Goal: Communication & Community: Connect with others

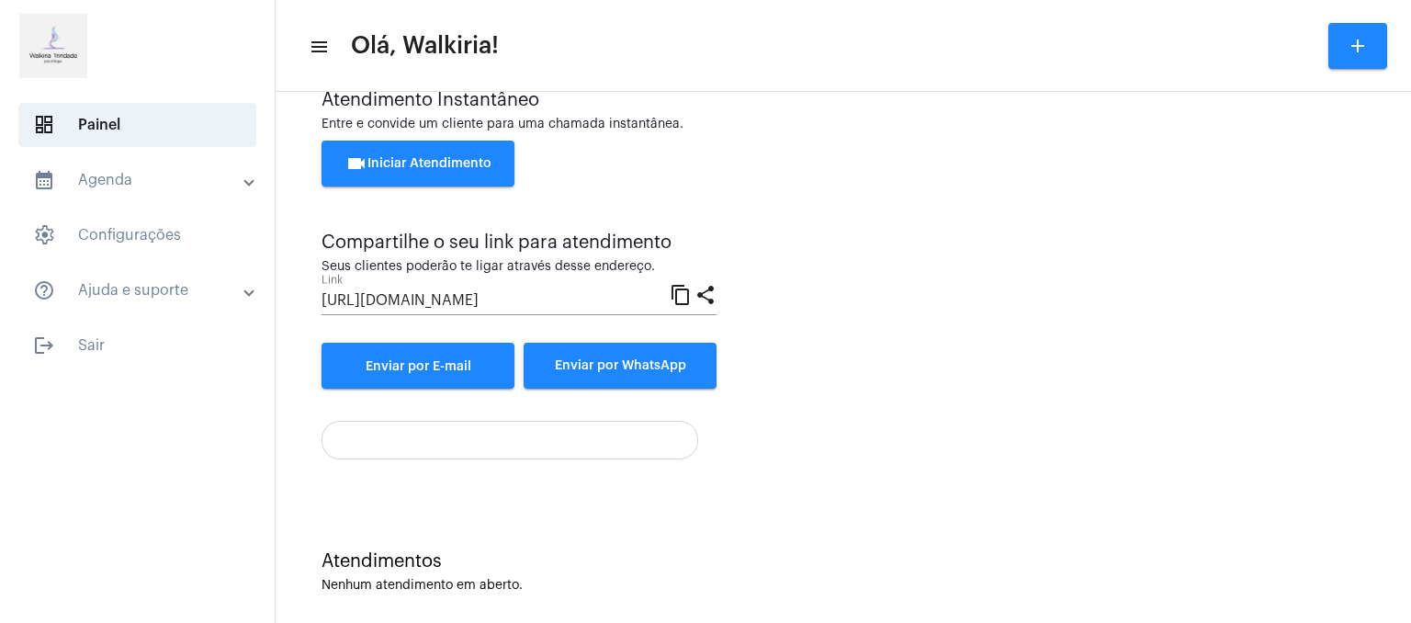
scroll to position [63, 0]
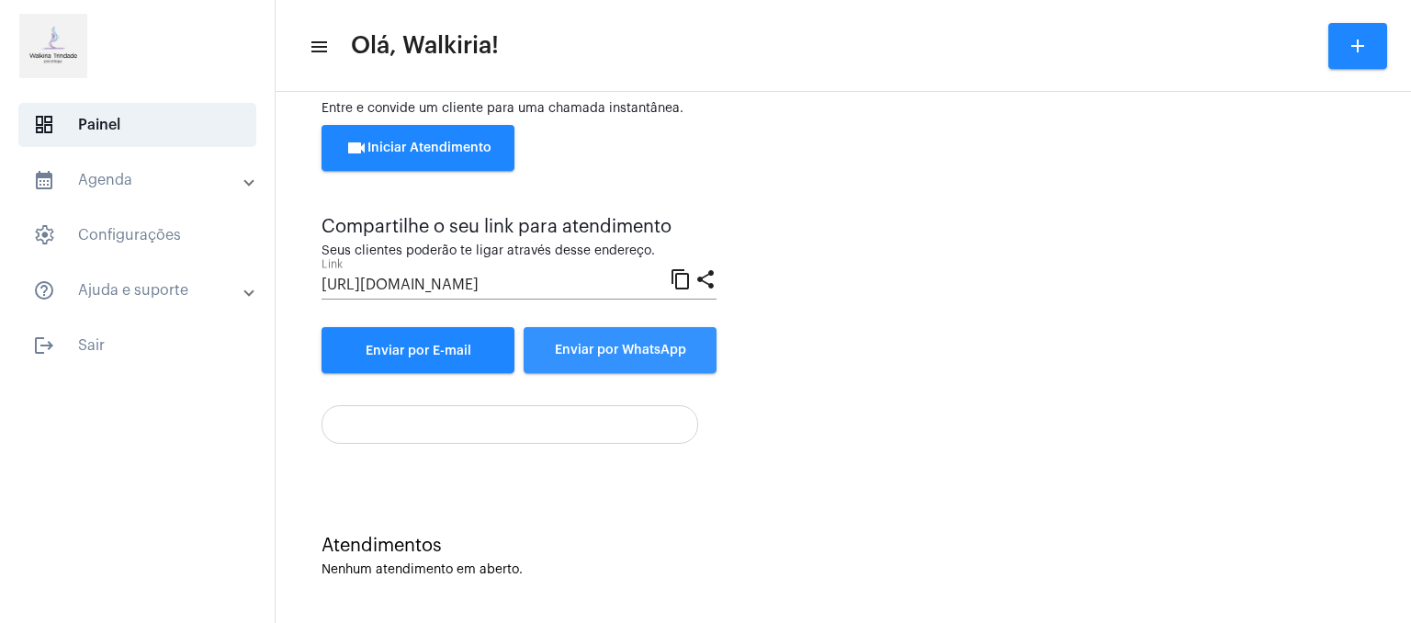
click at [617, 347] on span "Enviar por WhatsApp" at bounding box center [620, 350] width 131 height 13
click at [683, 278] on mat-icon "content_copy" at bounding box center [681, 278] width 22 height 22
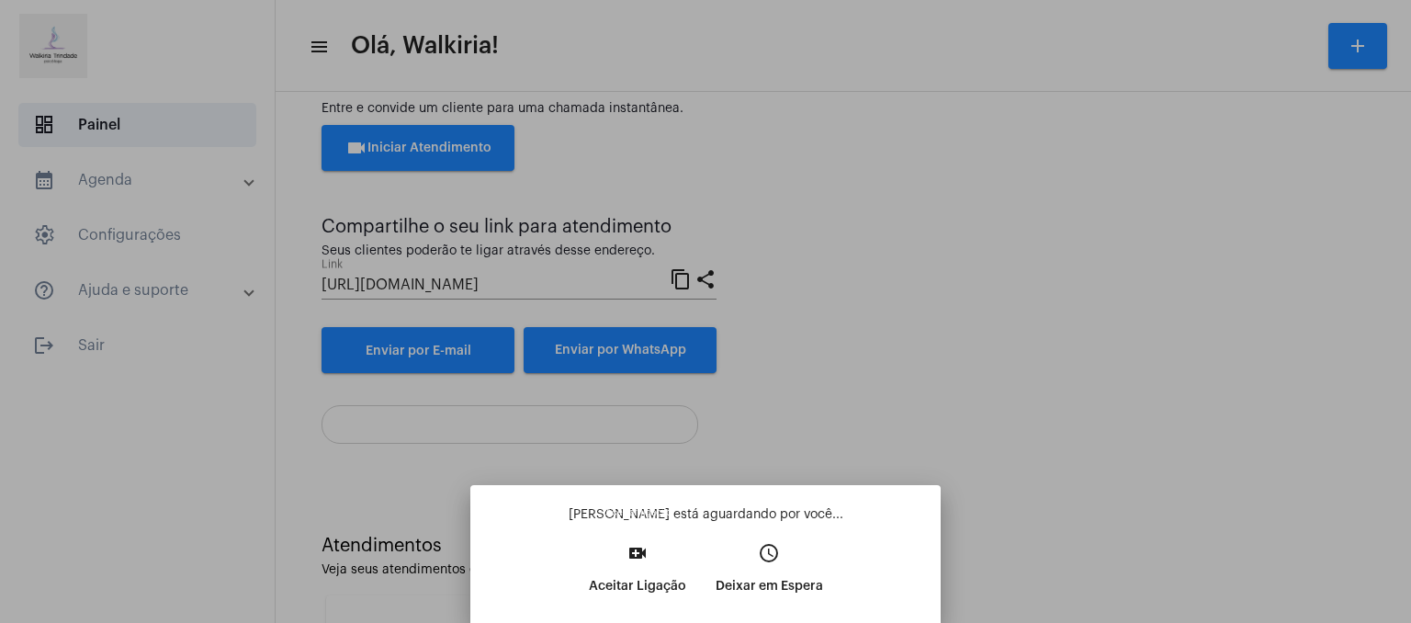
click at [636, 556] on mat-icon "video_call" at bounding box center [638, 553] width 22 height 22
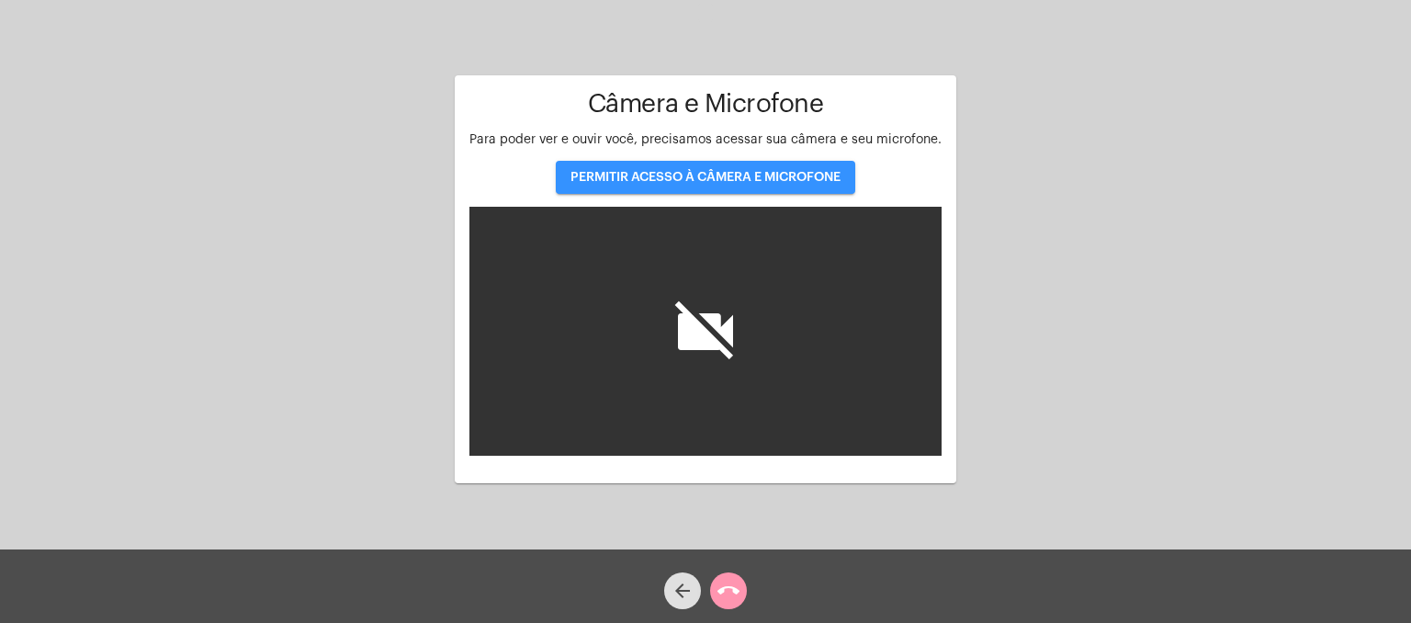
click at [683, 175] on span "PERMITIR ACESSO À CÂMERA E MICROFONE" at bounding box center [705, 177] width 270 height 13
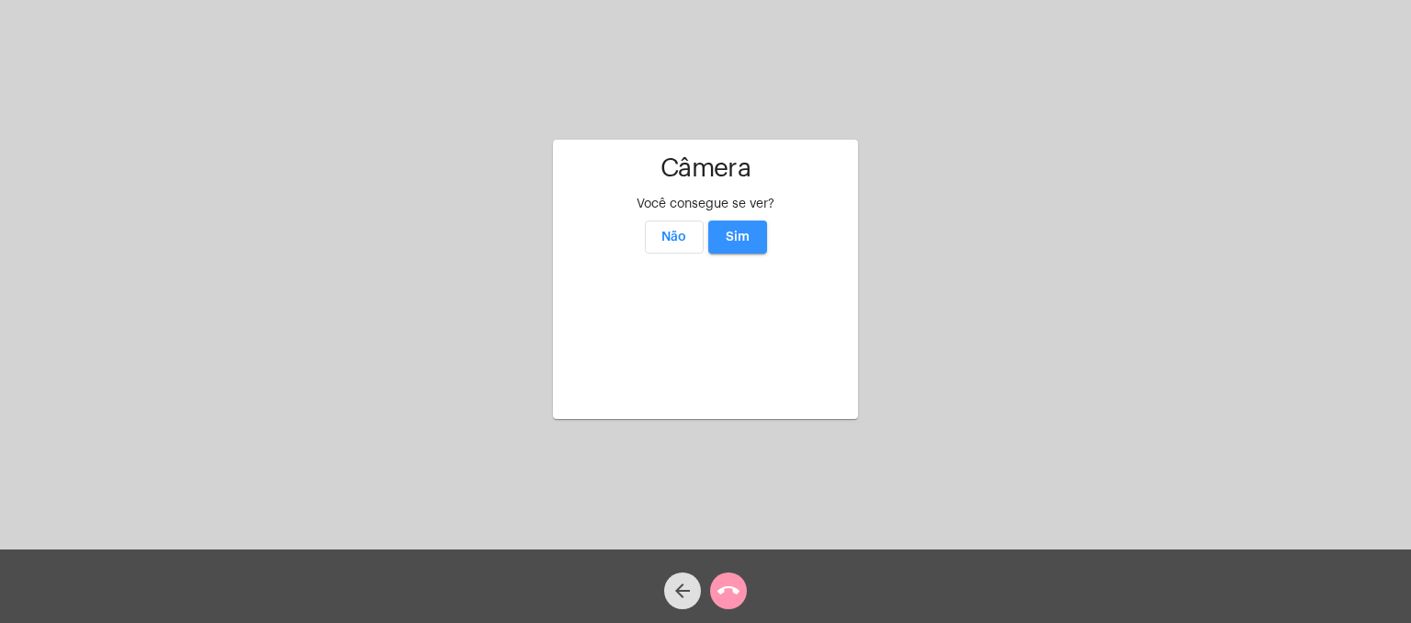
click at [742, 231] on span "Sim" at bounding box center [738, 237] width 24 height 13
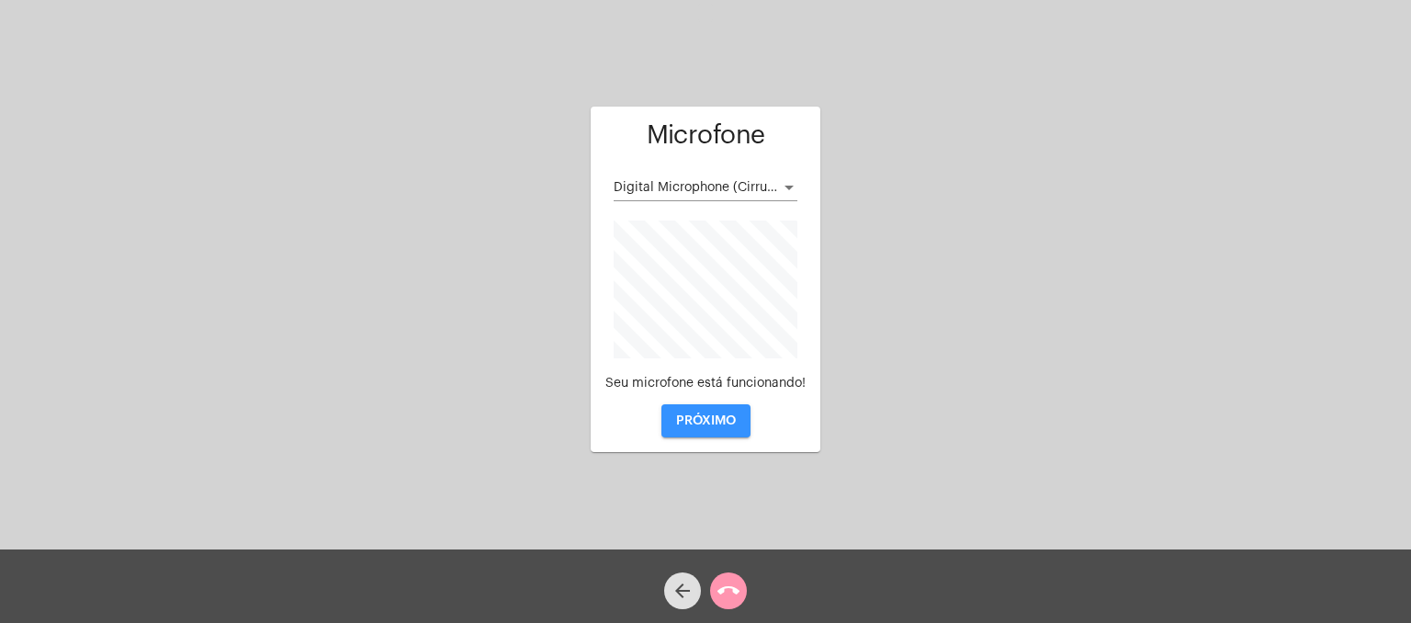
click at [706, 421] on span "PRÓXIMO" at bounding box center [706, 420] width 60 height 13
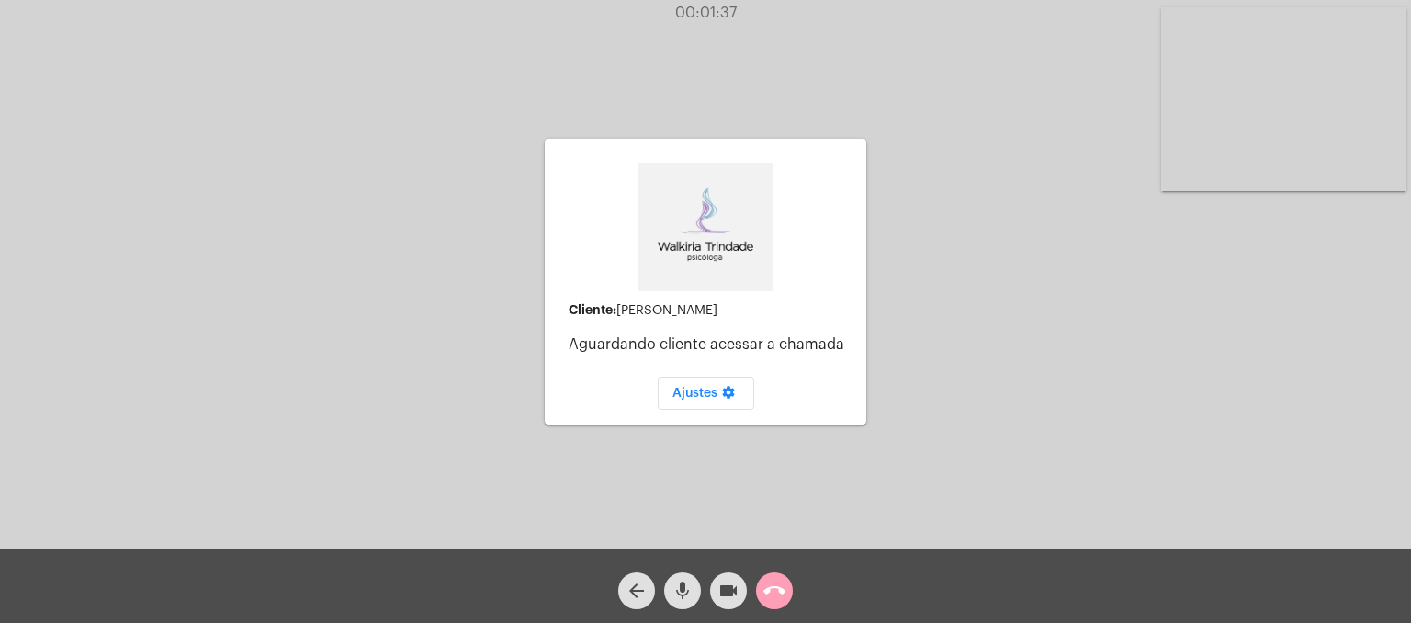
click at [772, 594] on mat-icon "call_end" at bounding box center [774, 591] width 22 height 22
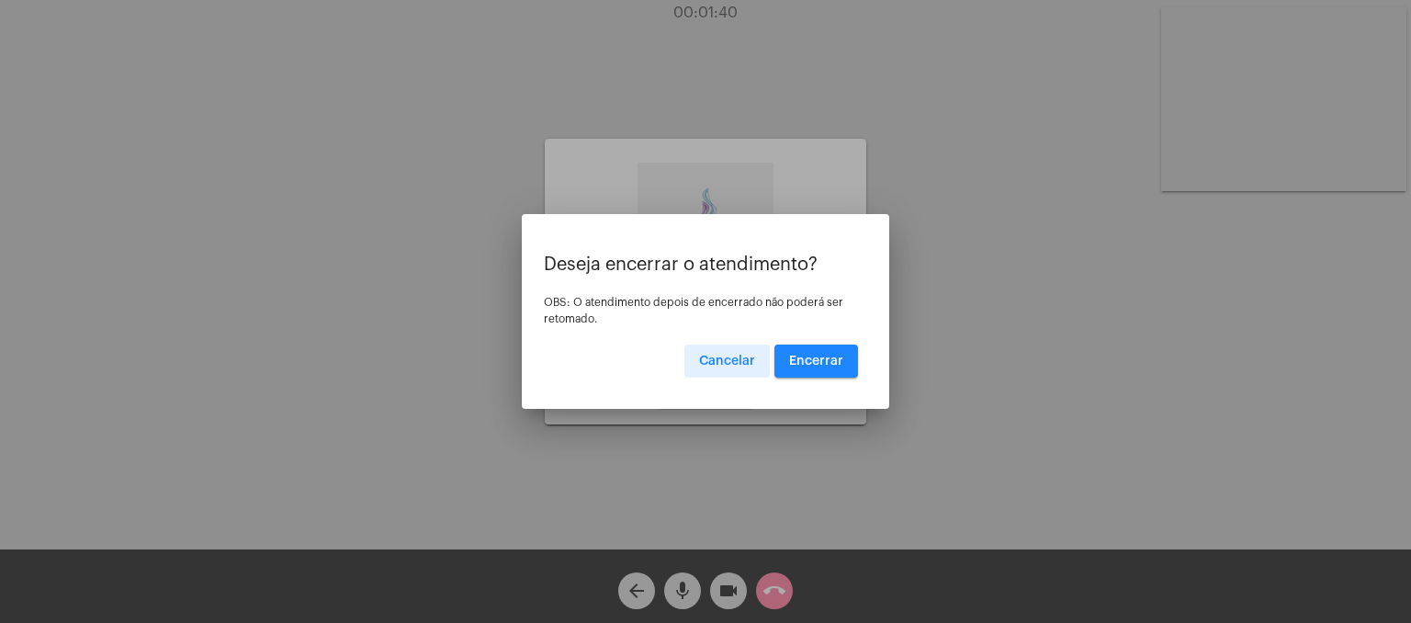
click at [824, 356] on span "Encerrar" at bounding box center [816, 361] width 54 height 13
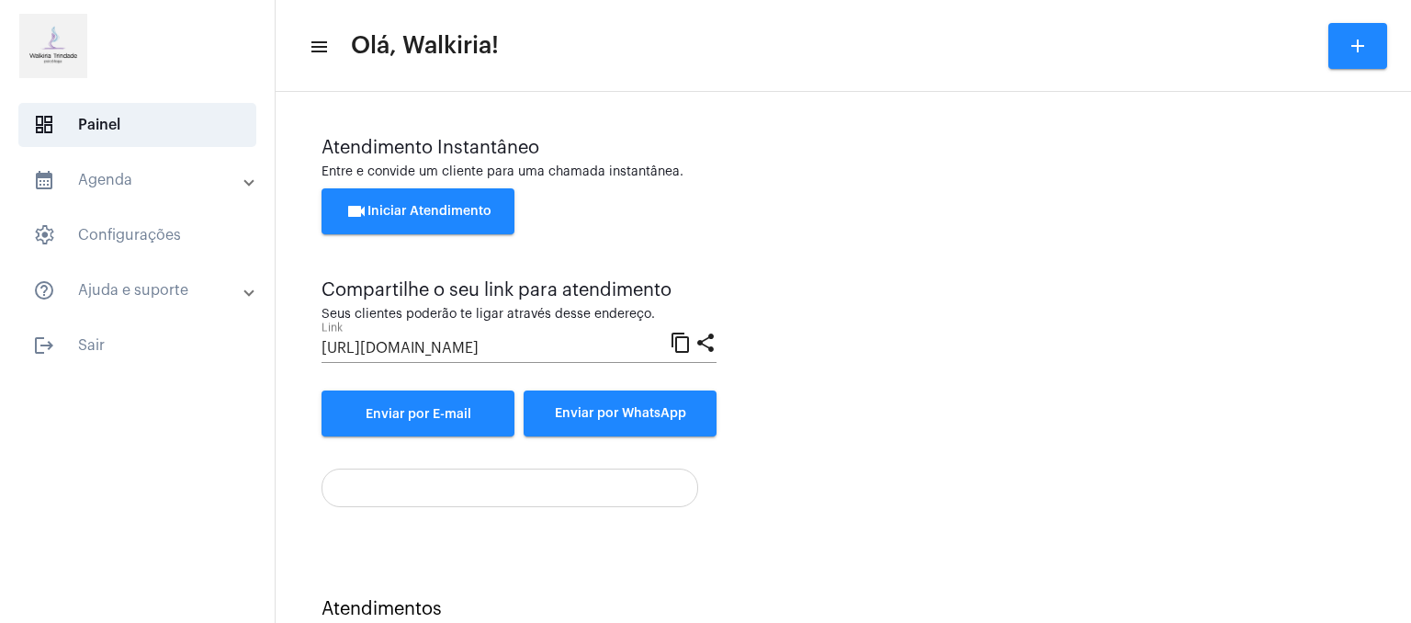
click at [683, 341] on mat-icon "content_copy" at bounding box center [681, 342] width 22 height 22
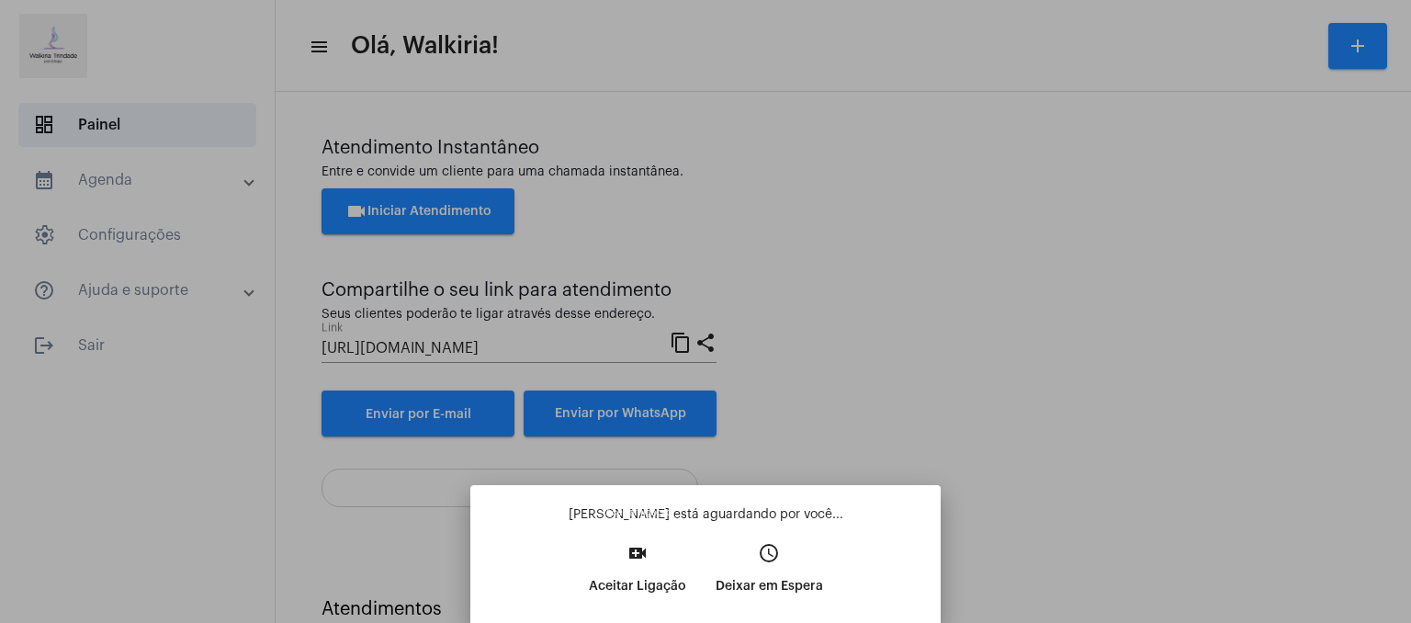
click at [638, 555] on mat-icon "video_call" at bounding box center [638, 553] width 22 height 22
